Goal: Information Seeking & Learning: Learn about a topic

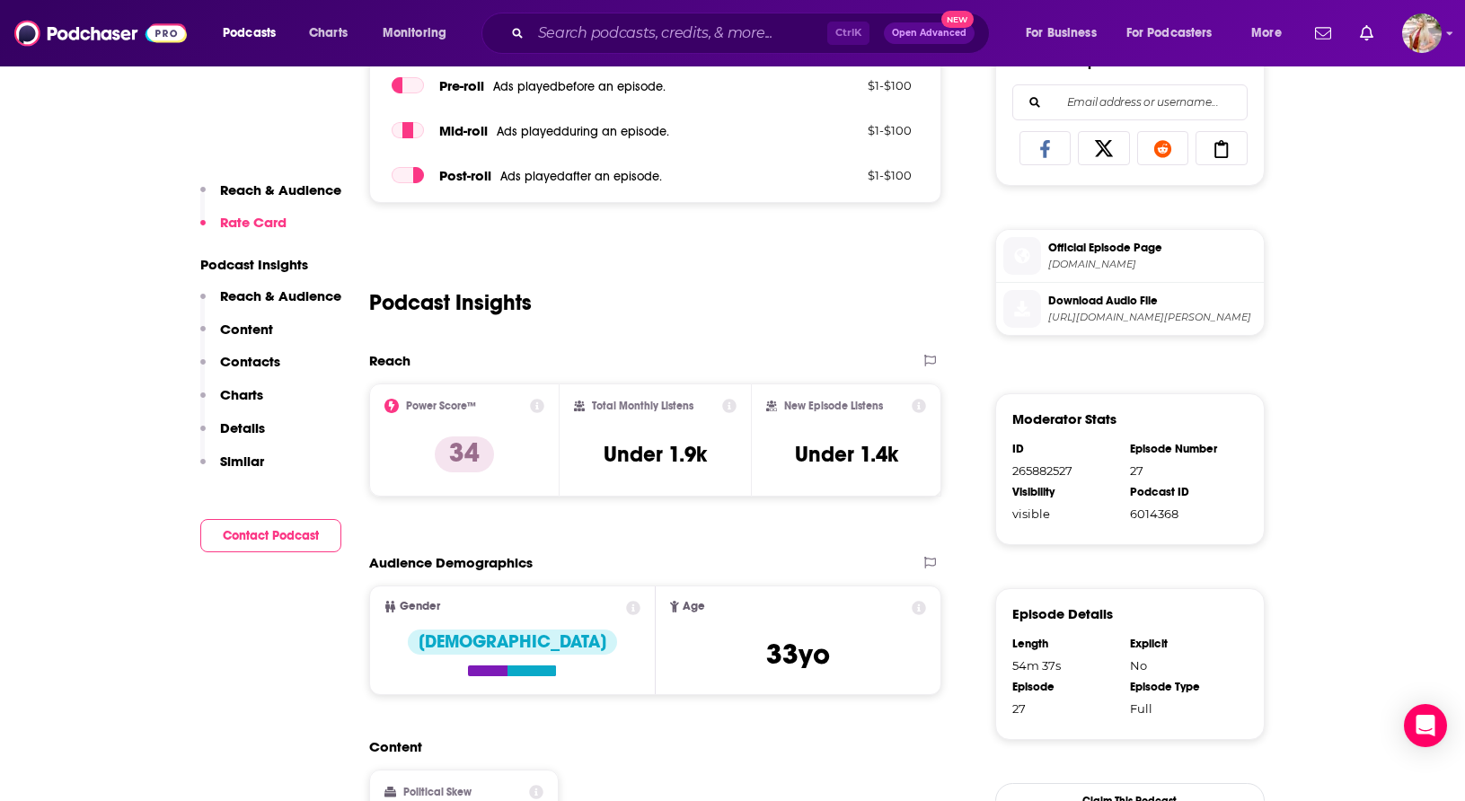
scroll to position [808, 0]
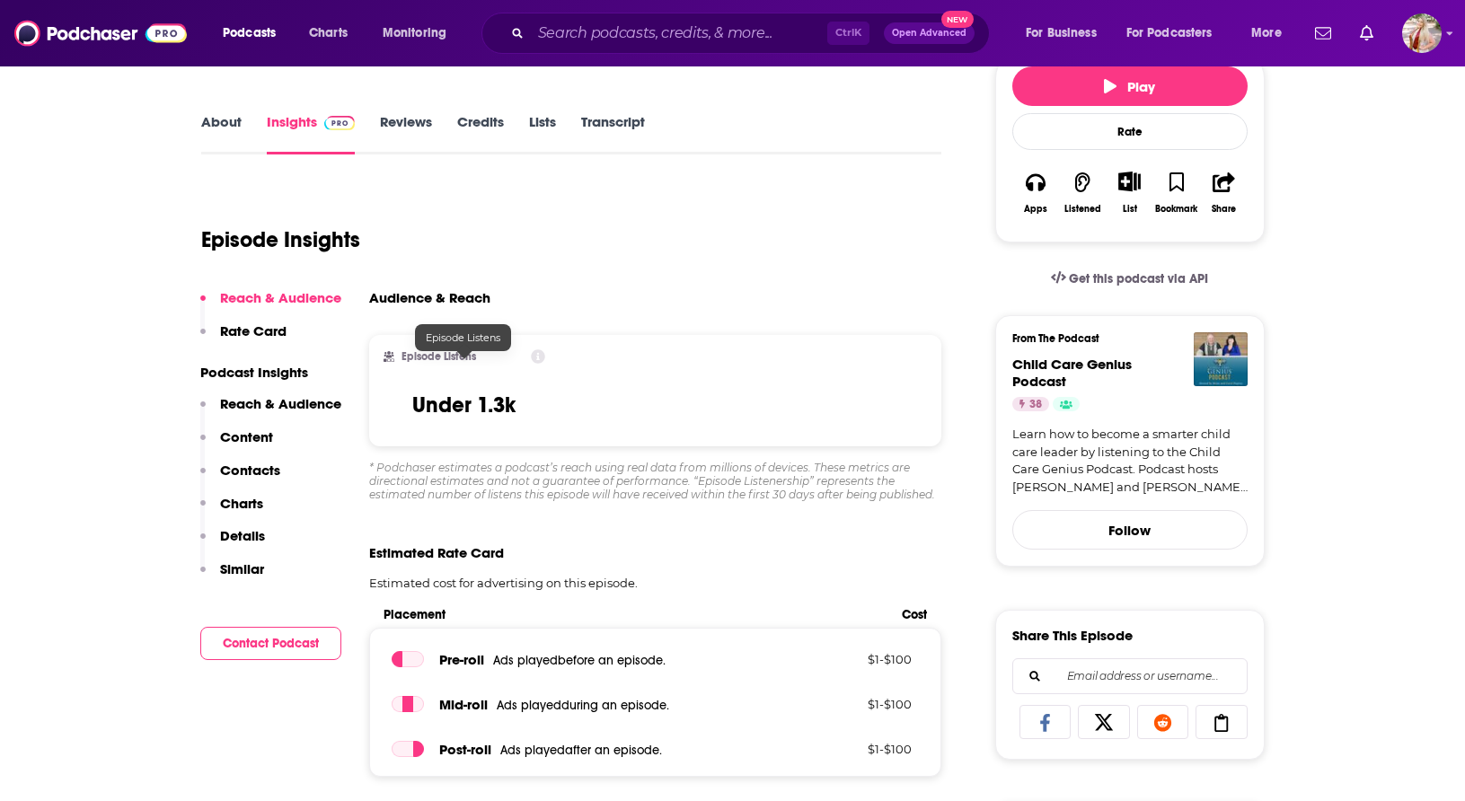
scroll to position [269, 0]
